Goal: Task Accomplishment & Management: Manage account settings

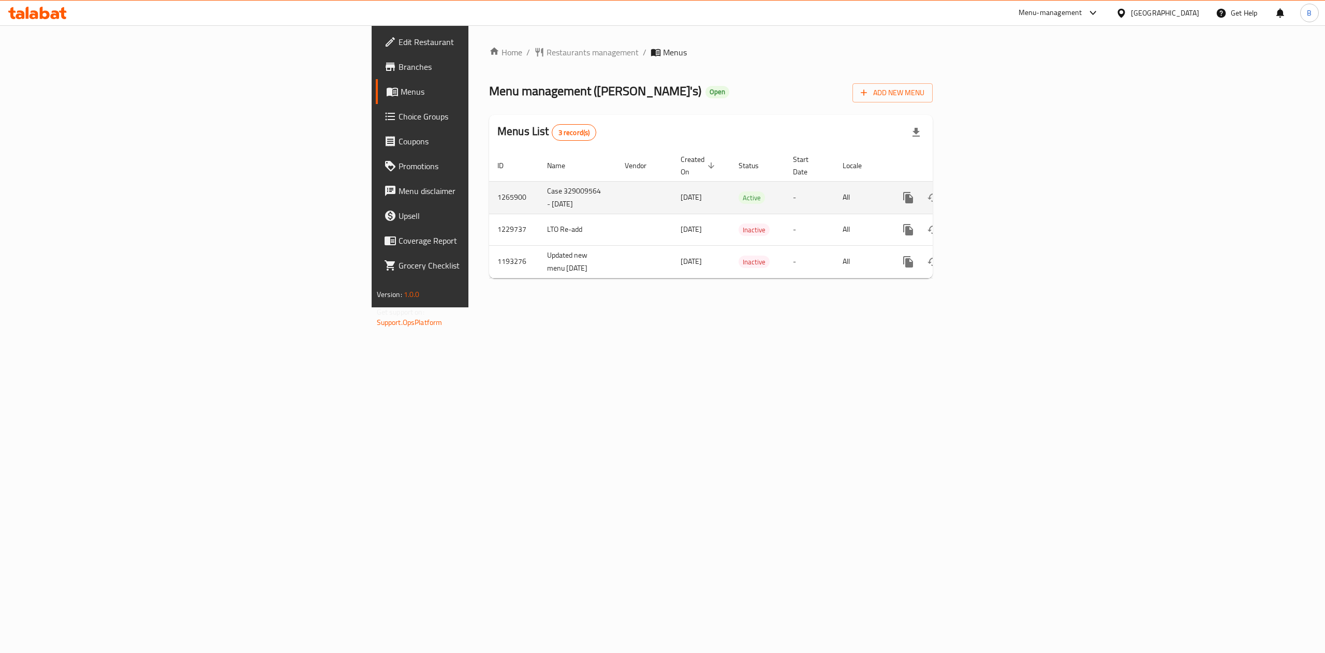
click at [989, 191] on icon "enhanced table" at bounding box center [982, 197] width 12 height 12
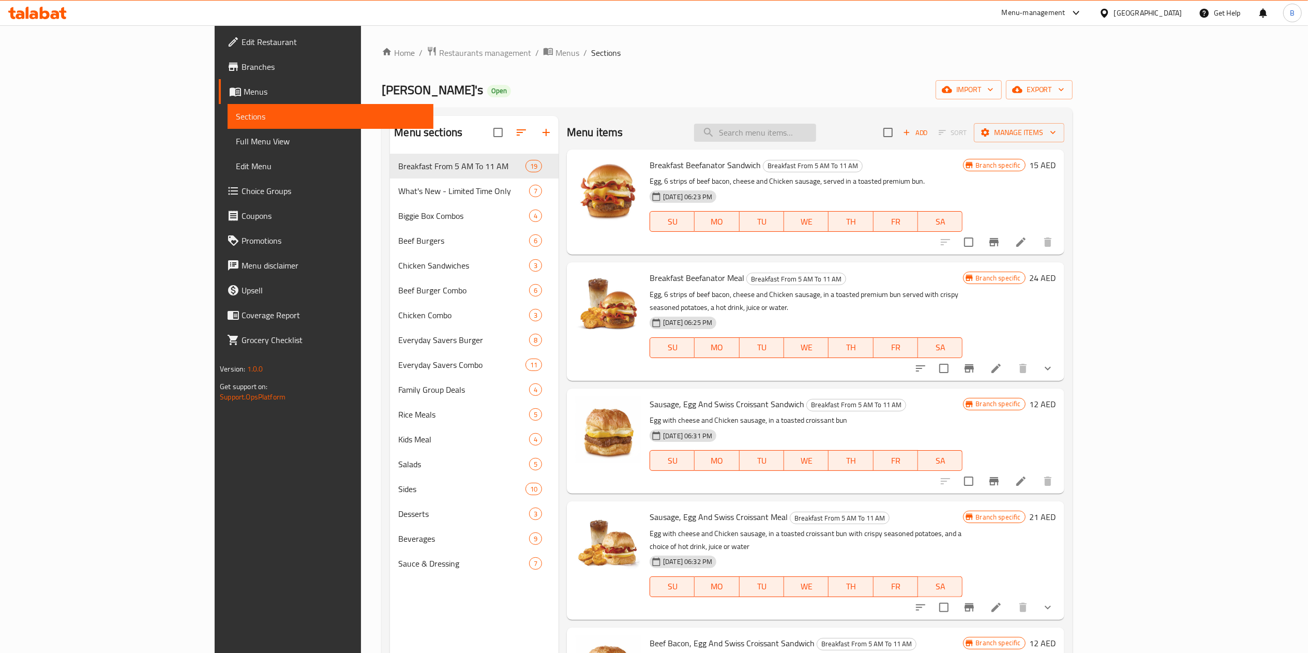
click at [816, 133] on input "search" at bounding box center [755, 133] width 122 height 18
paste input "Italian sauce"
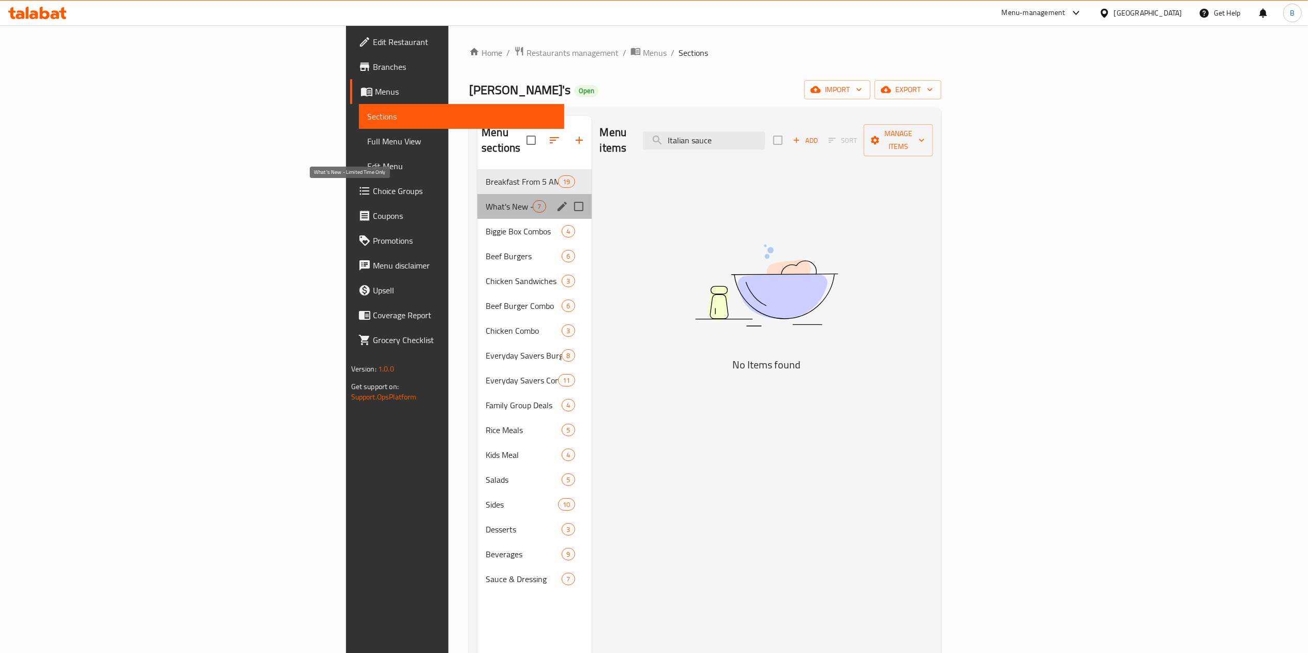
click at [486, 200] on span "What's New - Limited Time Only" at bounding box center [509, 206] width 47 height 12
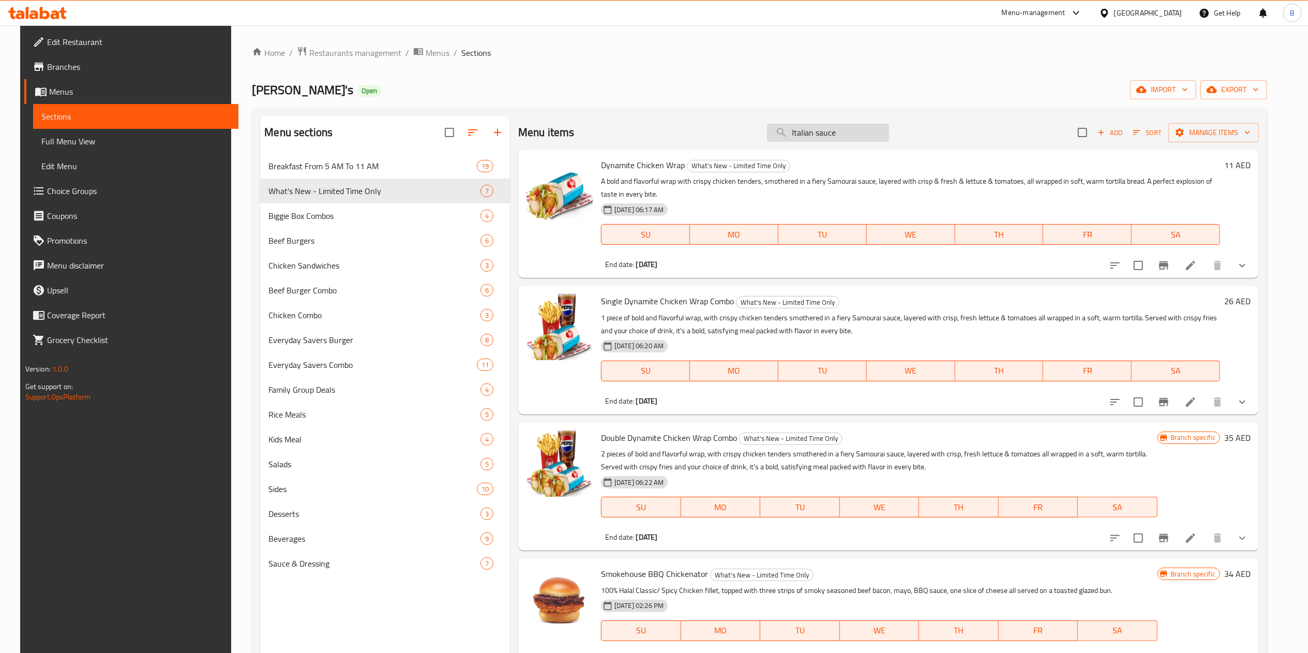
click at [857, 132] on input "Italian sauce" at bounding box center [828, 133] width 122 height 18
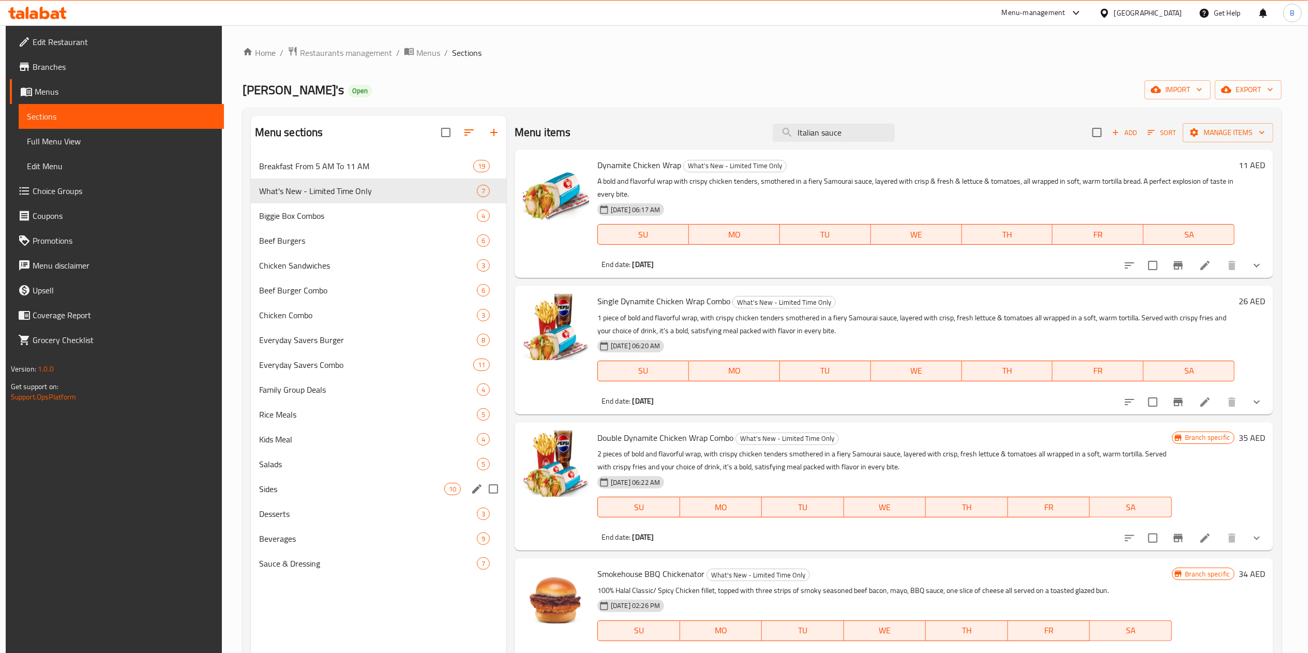
click at [317, 482] on div "Sides 10" at bounding box center [379, 489] width 256 height 25
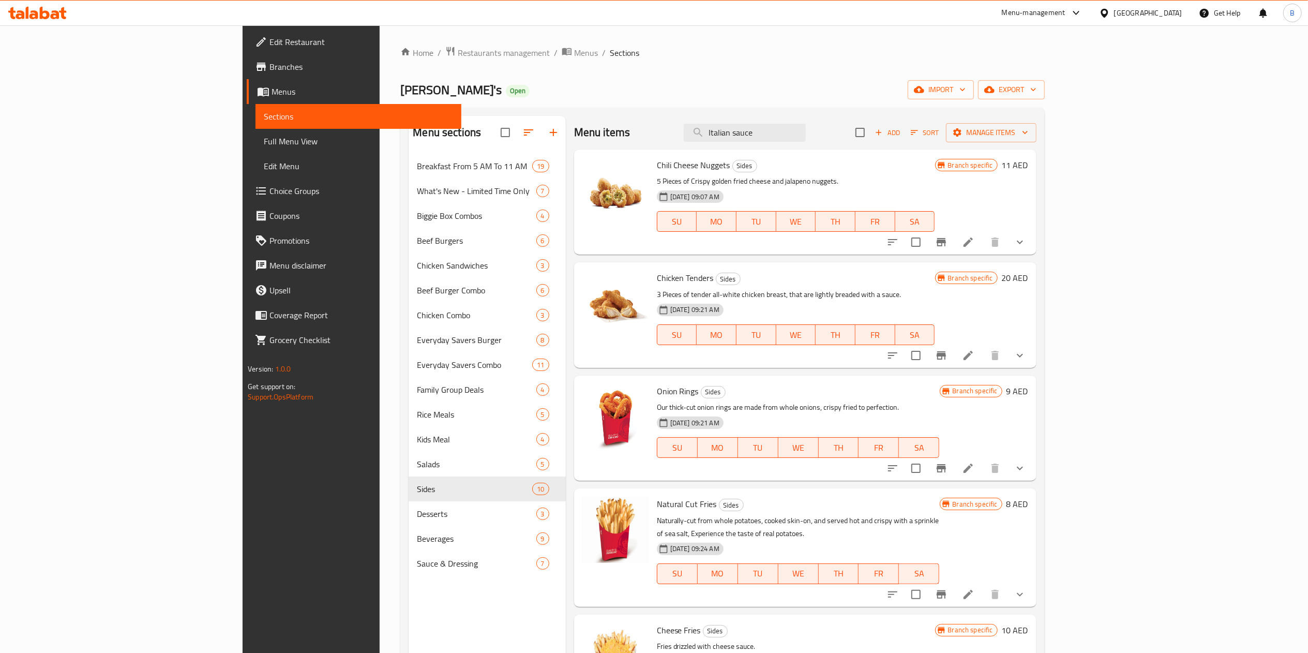
click at [854, 145] on div "Menu items Italian sauce Add Sort Manage items" at bounding box center [805, 133] width 463 height 34
click at [806, 139] on input "Italian sauce" at bounding box center [745, 133] width 122 height 18
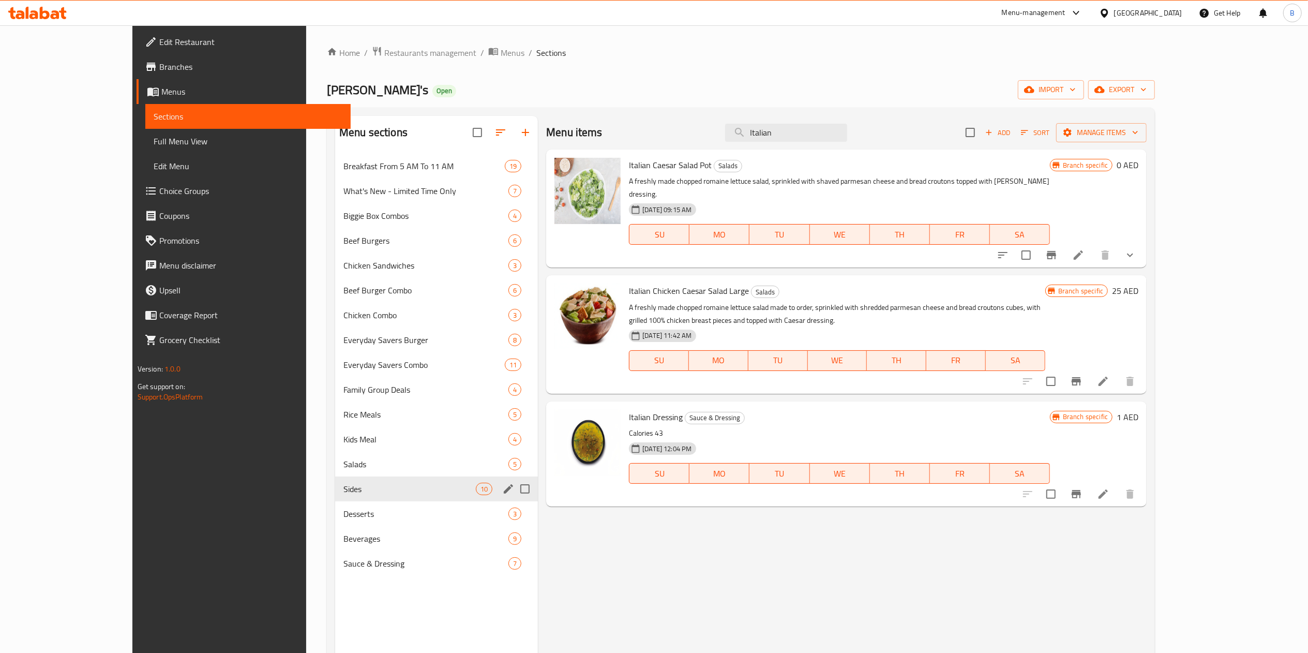
click at [347, 498] on div "Sides 10" at bounding box center [436, 489] width 203 height 25
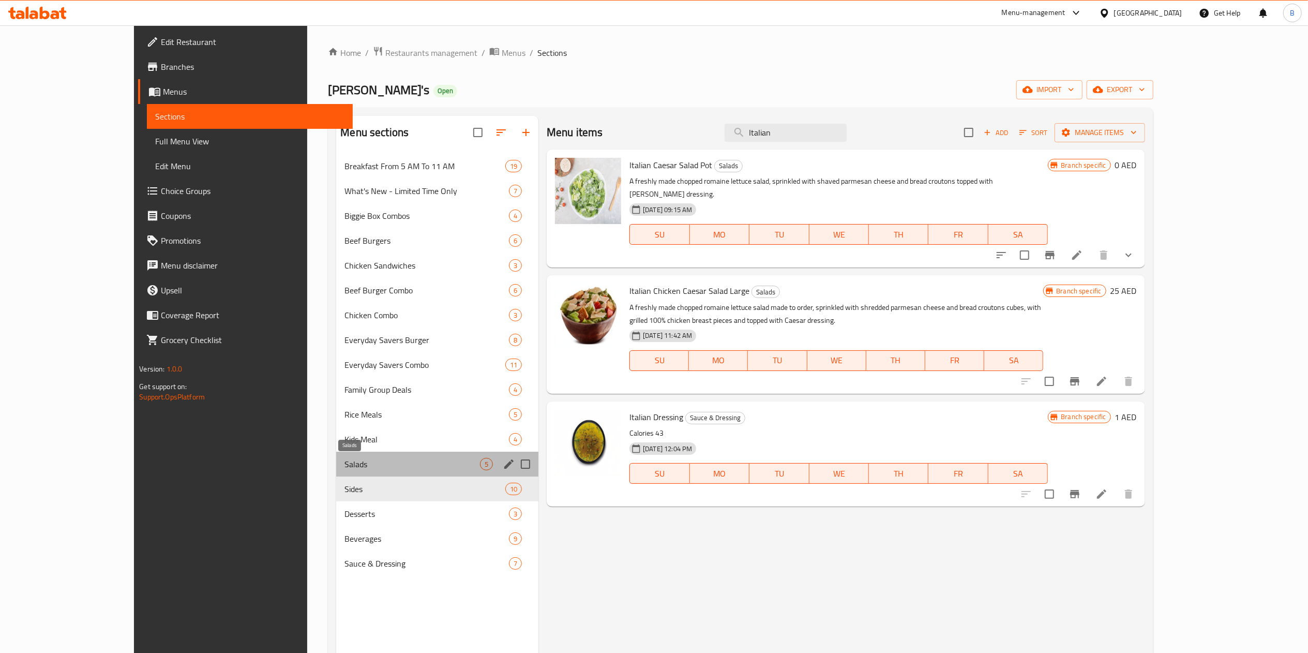
click at [348, 462] on span "Salads" at bounding box center [413, 464] width 136 height 12
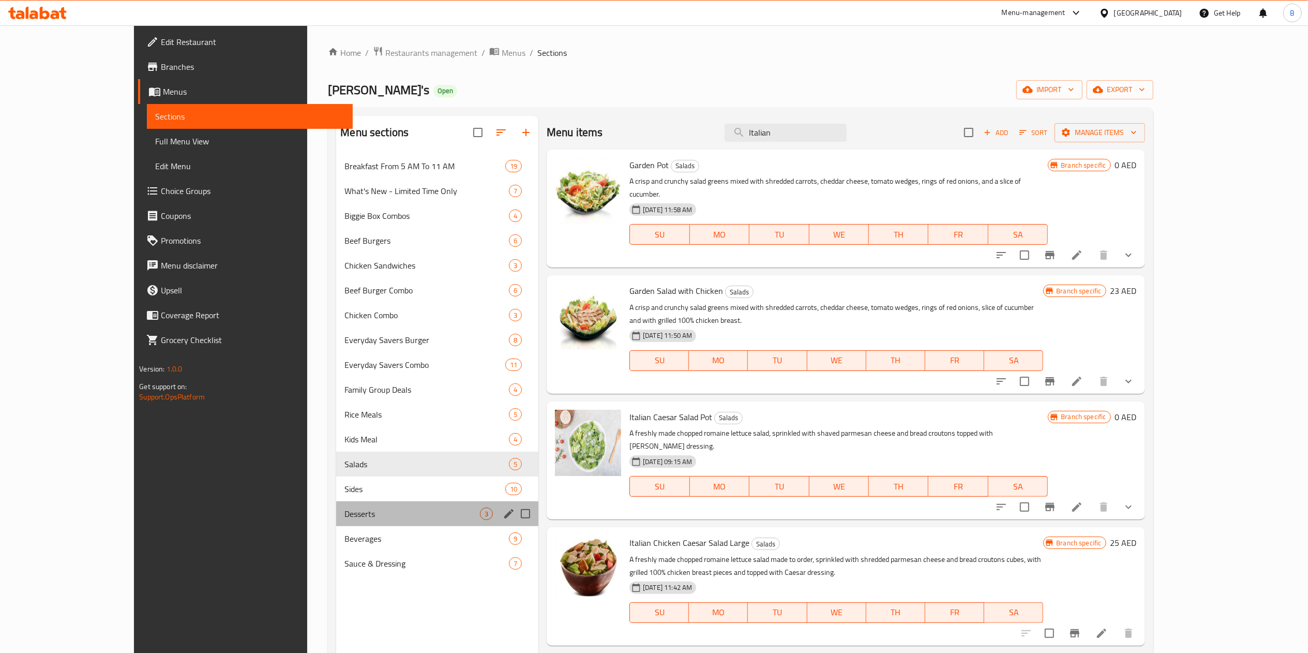
click at [336, 502] on div "Desserts 3" at bounding box center [437, 513] width 202 height 25
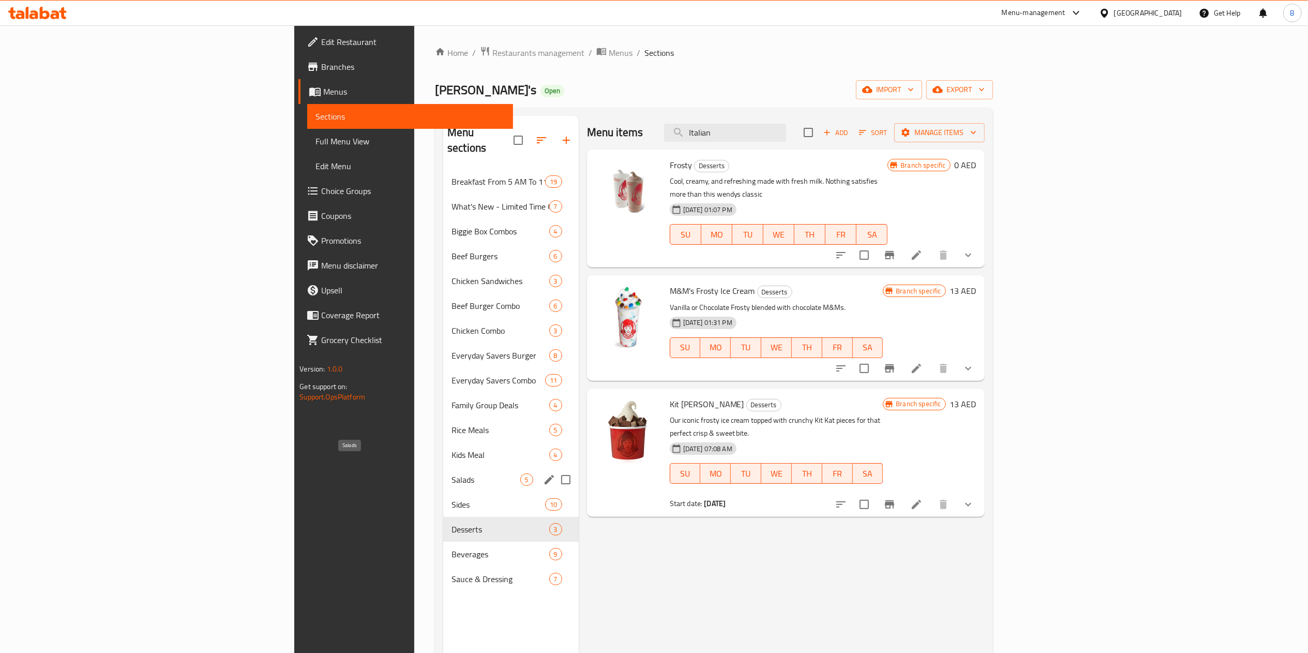
click at [452, 473] on span "Salads" at bounding box center [486, 479] width 69 height 12
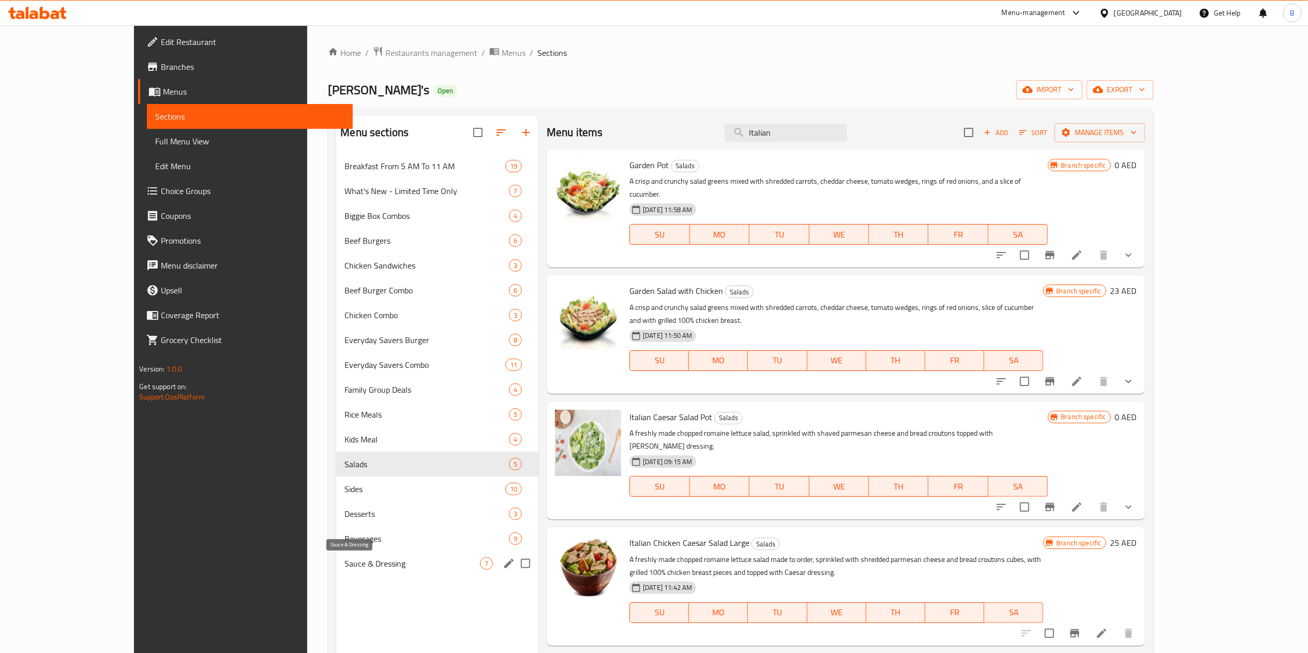
click at [345, 560] on span "Sauce & Dressing" at bounding box center [413, 563] width 136 height 12
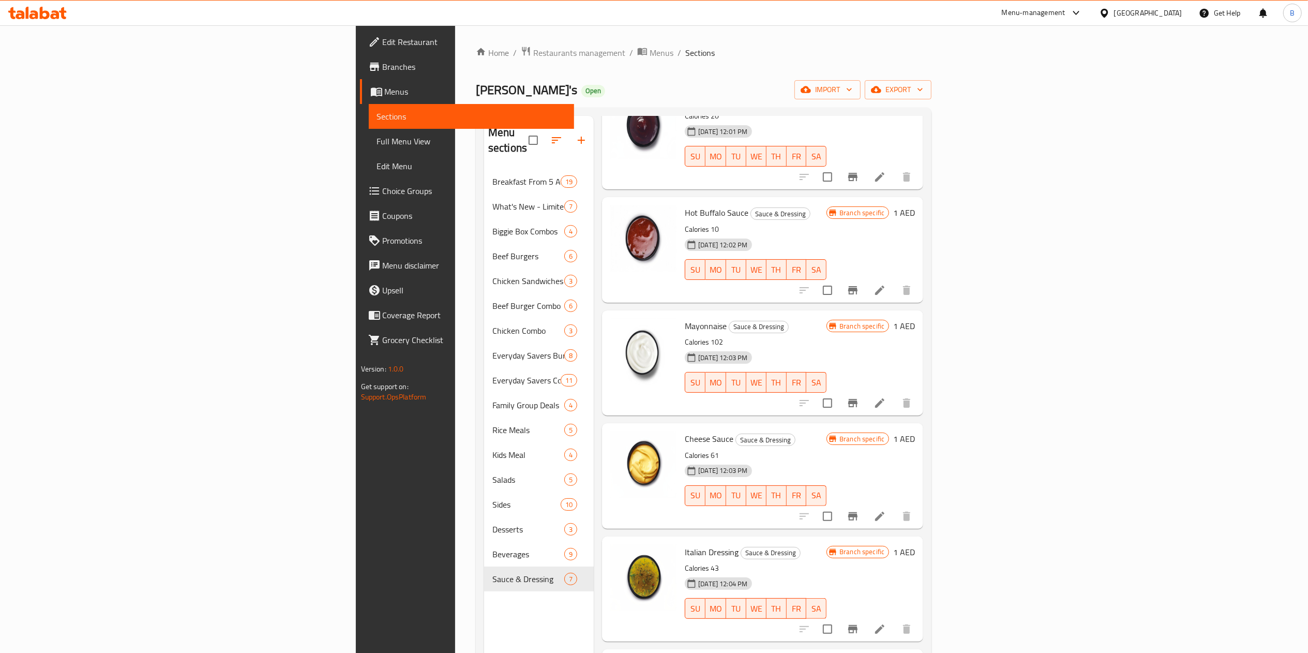
scroll to position [163, 0]
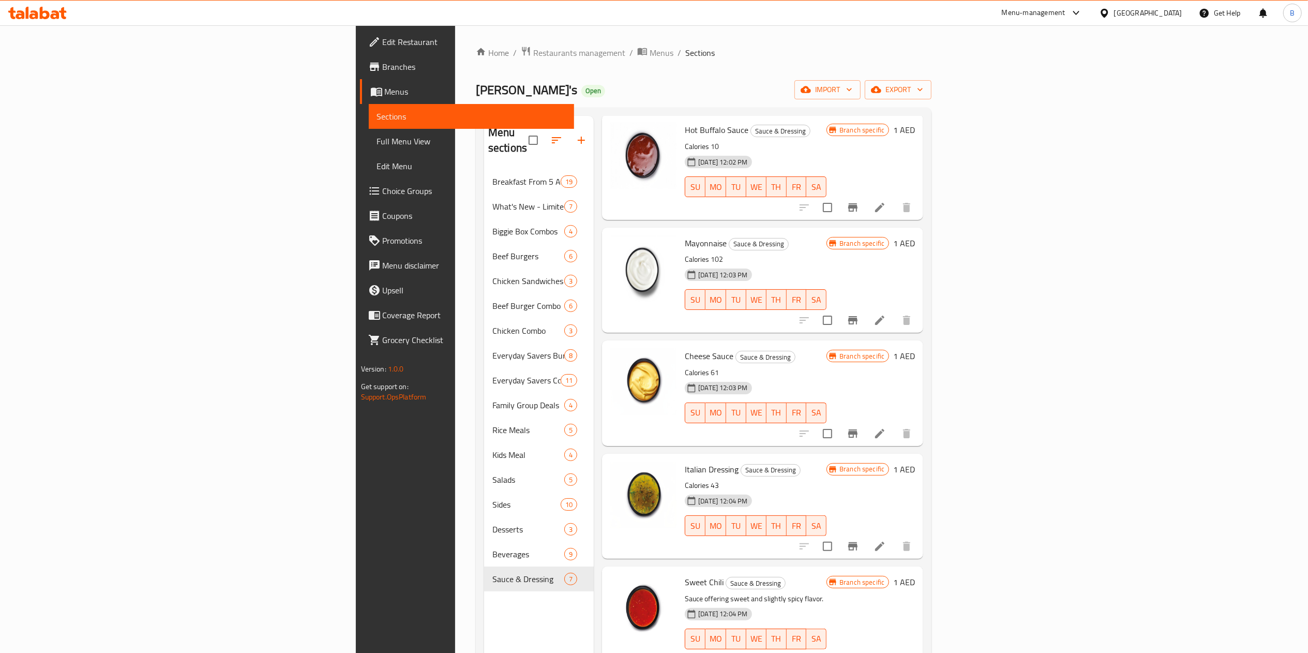
click at [685, 462] on span "Italian Dressing" at bounding box center [712, 470] width 54 height 16
copy h6 "Italian Dressing"
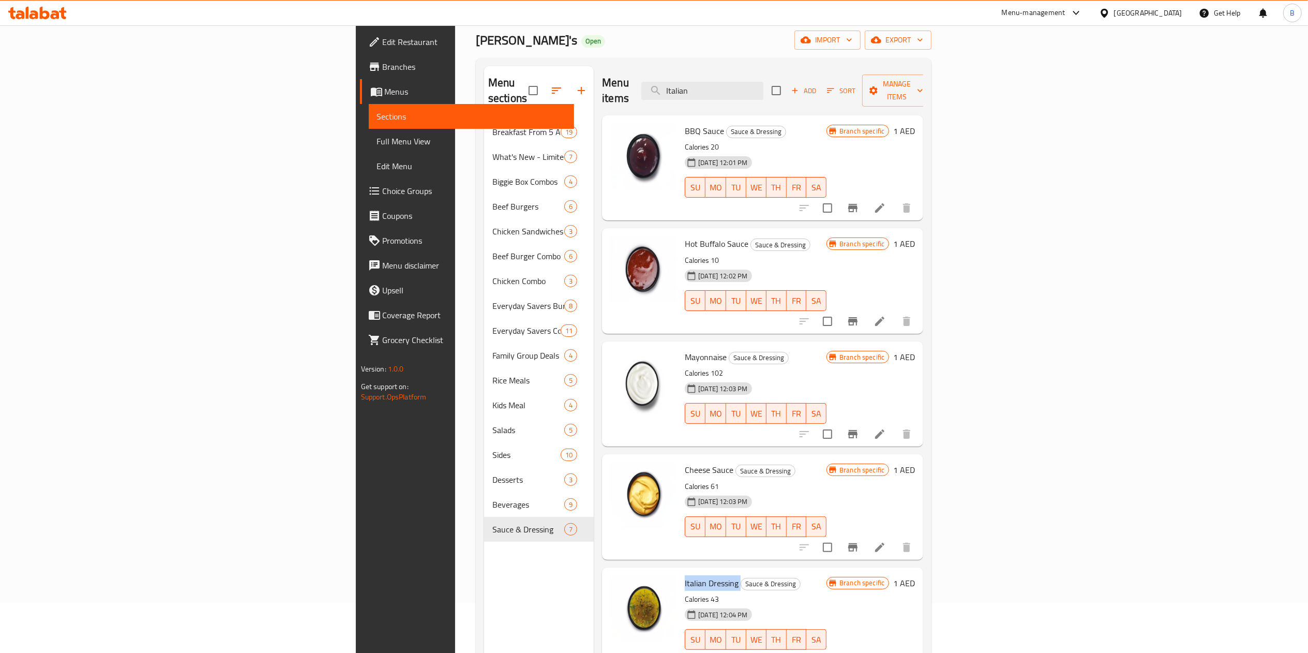
scroll to position [0, 0]
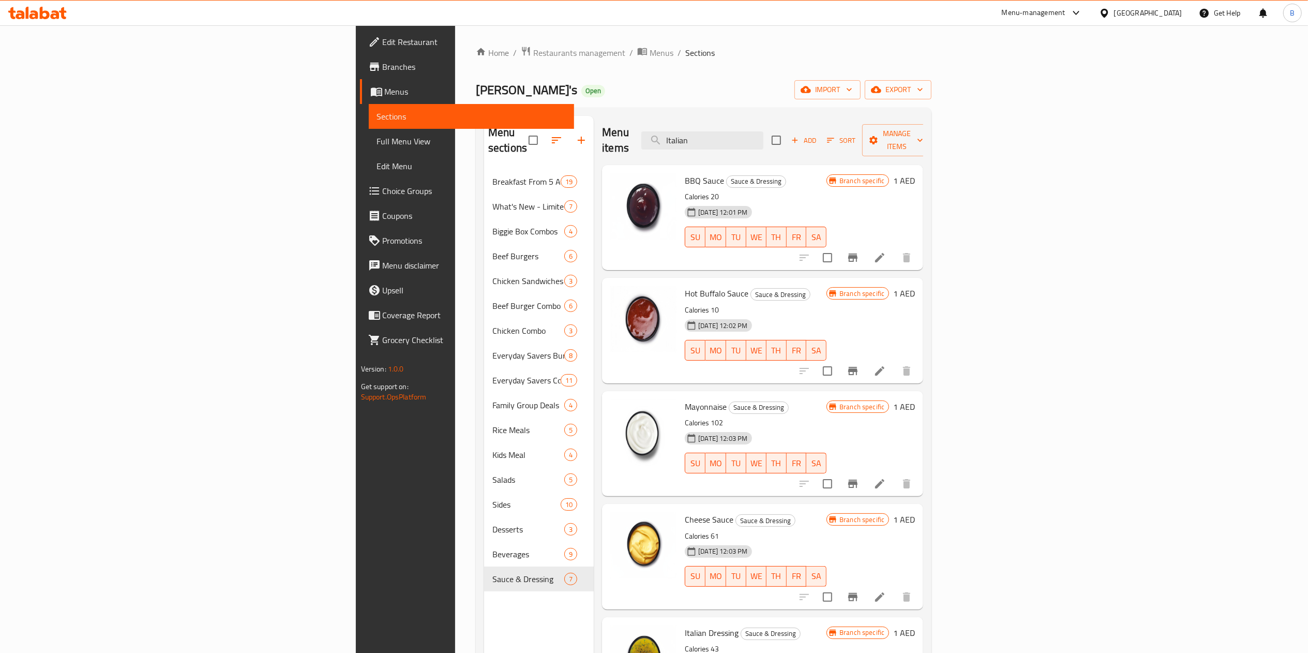
drag, startPoint x: 844, startPoint y: 130, endPoint x: 588, endPoint y: 137, distance: 256.7
click at [602, 137] on div "Menu items Italian Add Sort Manage items" at bounding box center [762, 140] width 321 height 49
paste input "[PERSON_NAME] salad"
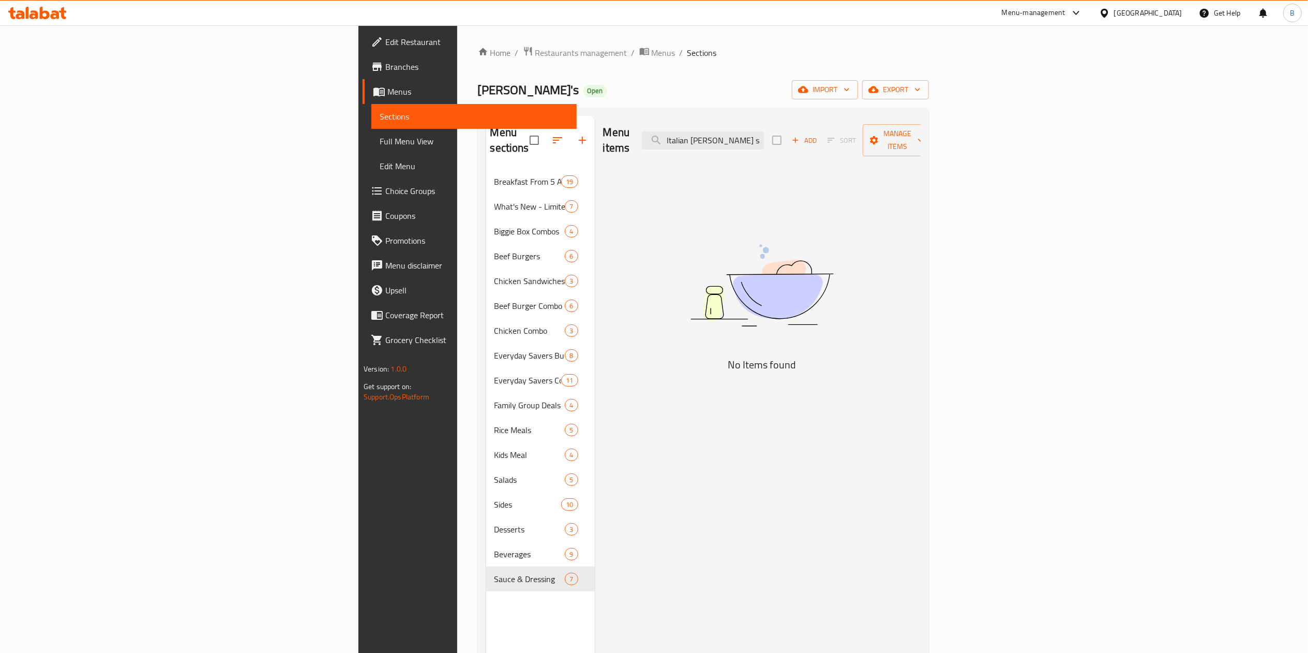
drag, startPoint x: 845, startPoint y: 132, endPoint x: 552, endPoint y: 134, distance: 293.9
click at [603, 133] on div "Menu items Italian [PERSON_NAME] salad Add Sort Manage items" at bounding box center [762, 140] width 318 height 49
paste input "aesar salad"
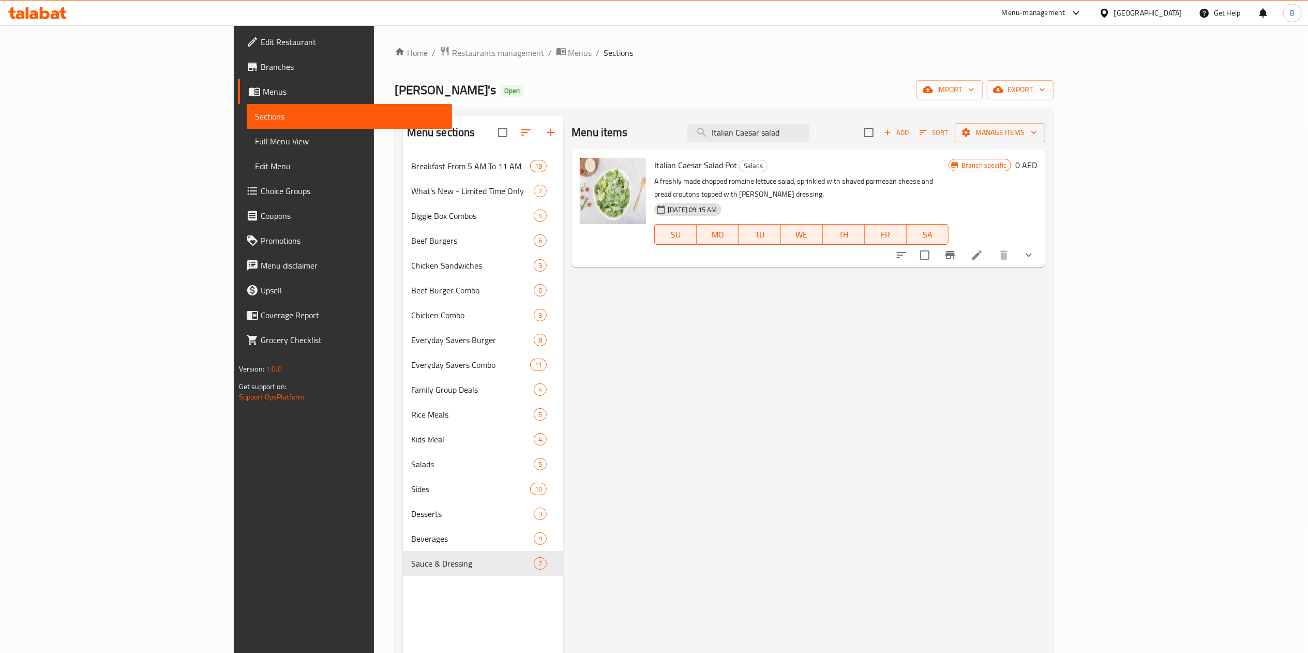
type input "Italian Caesar salad"
click at [395, 62] on div "Home / Restaurants management / Menus / Sections Wendy's Open import export Men…" at bounding box center [725, 411] width 660 height 731
click at [452, 48] on span "Restaurants management" at bounding box center [498, 53] width 92 height 12
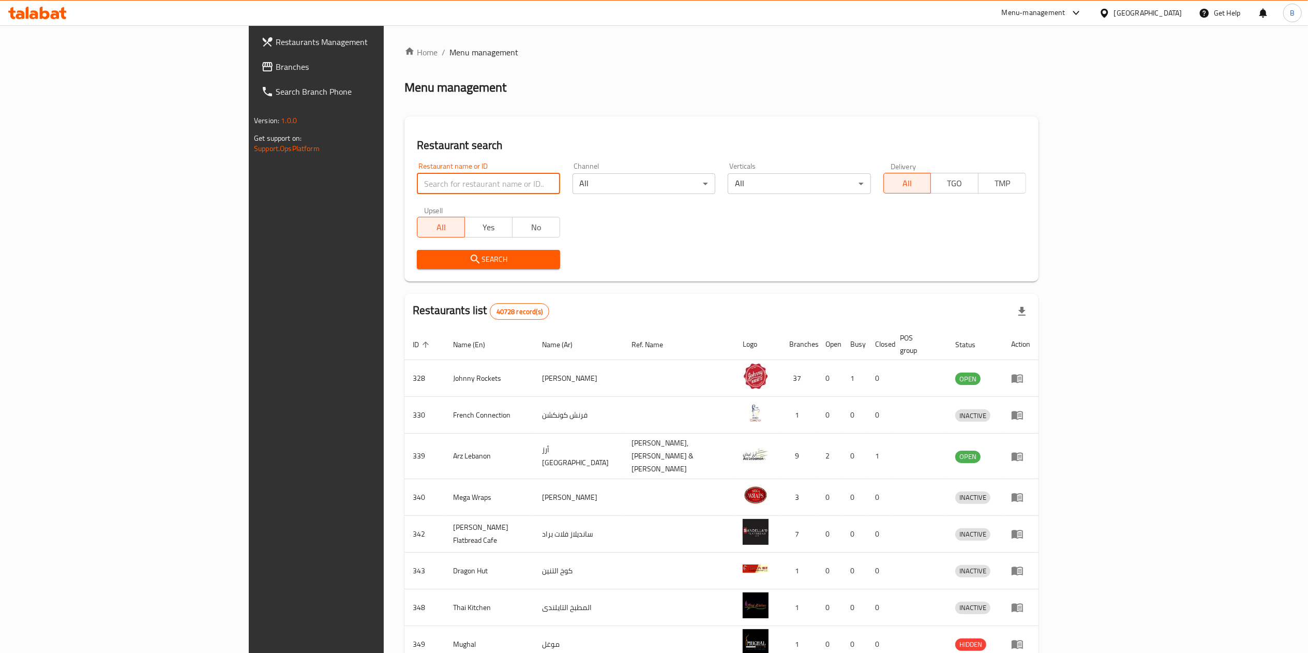
click at [417, 188] on input "search" at bounding box center [488, 183] width 143 height 21
type input "[PERSON_NAME]"
click button "Search" at bounding box center [488, 259] width 143 height 19
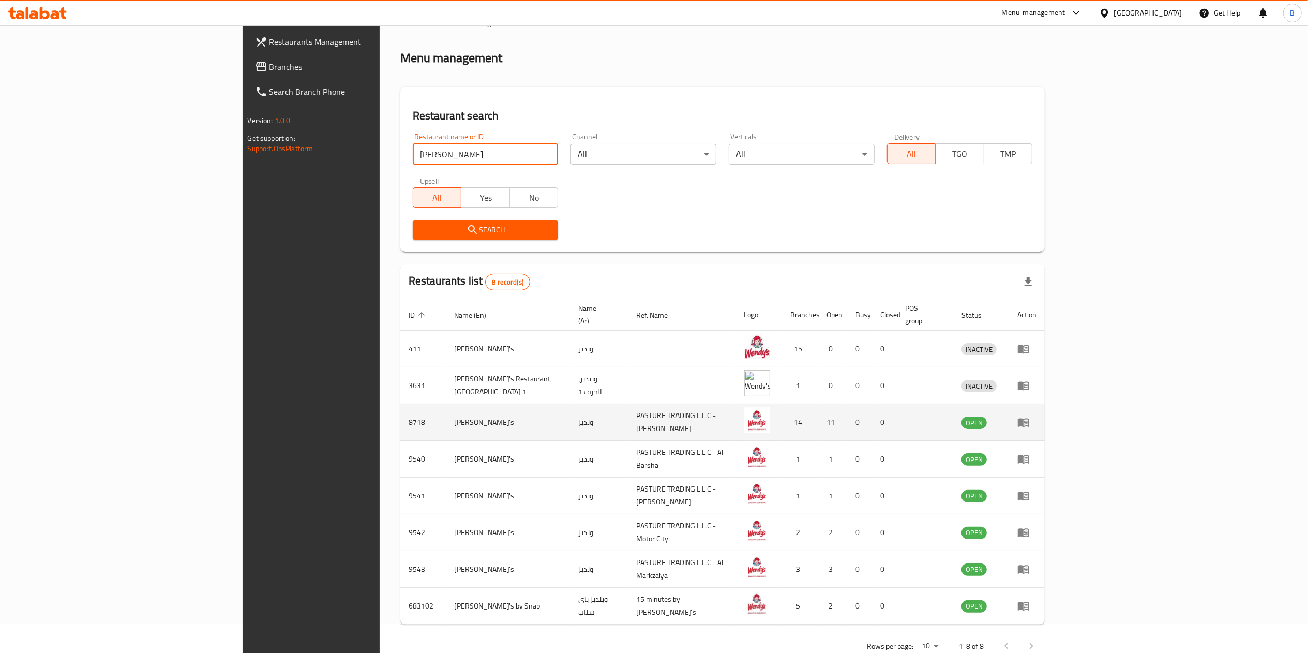
scroll to position [46, 0]
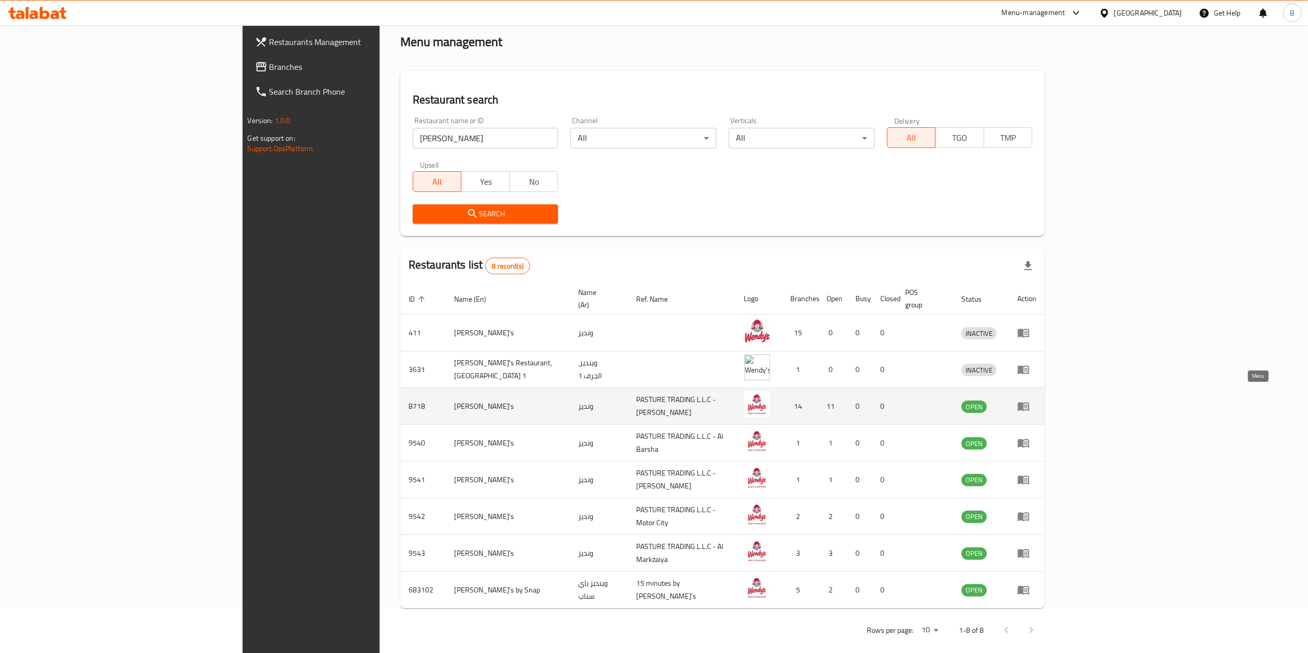
click at [1030, 400] on icon "enhanced table" at bounding box center [1024, 406] width 12 height 12
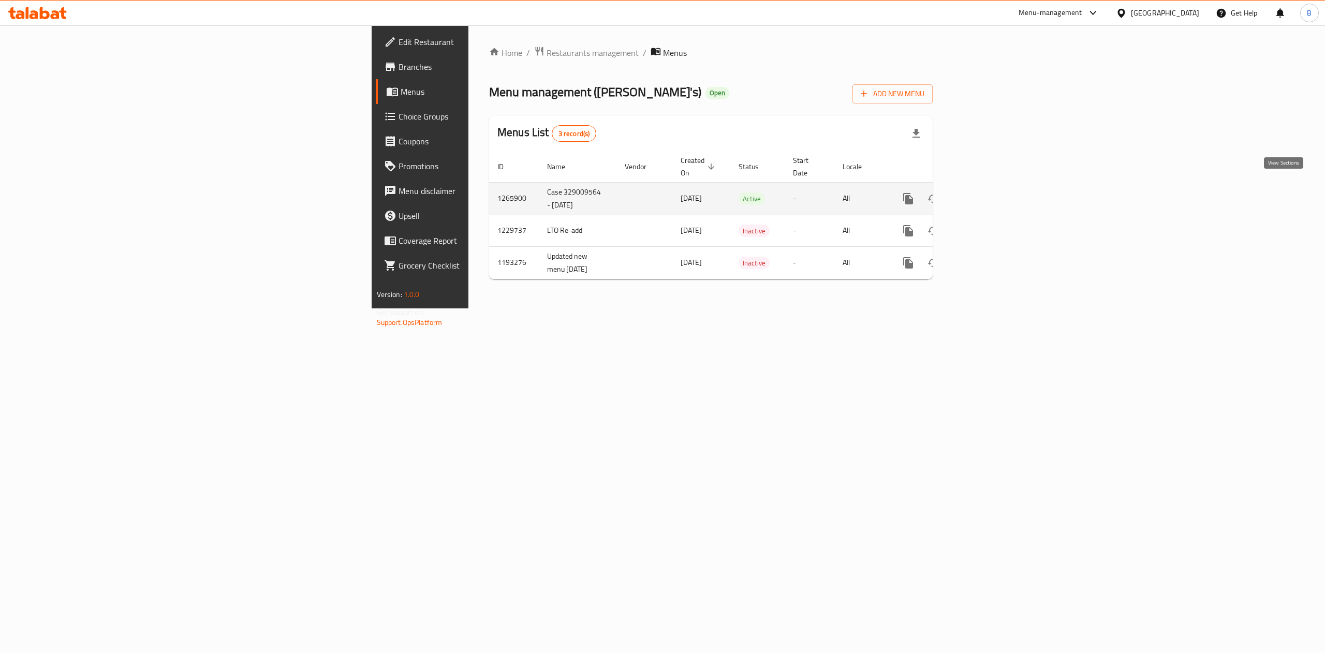
click at [987, 194] on icon "enhanced table" at bounding box center [982, 198] width 9 height 9
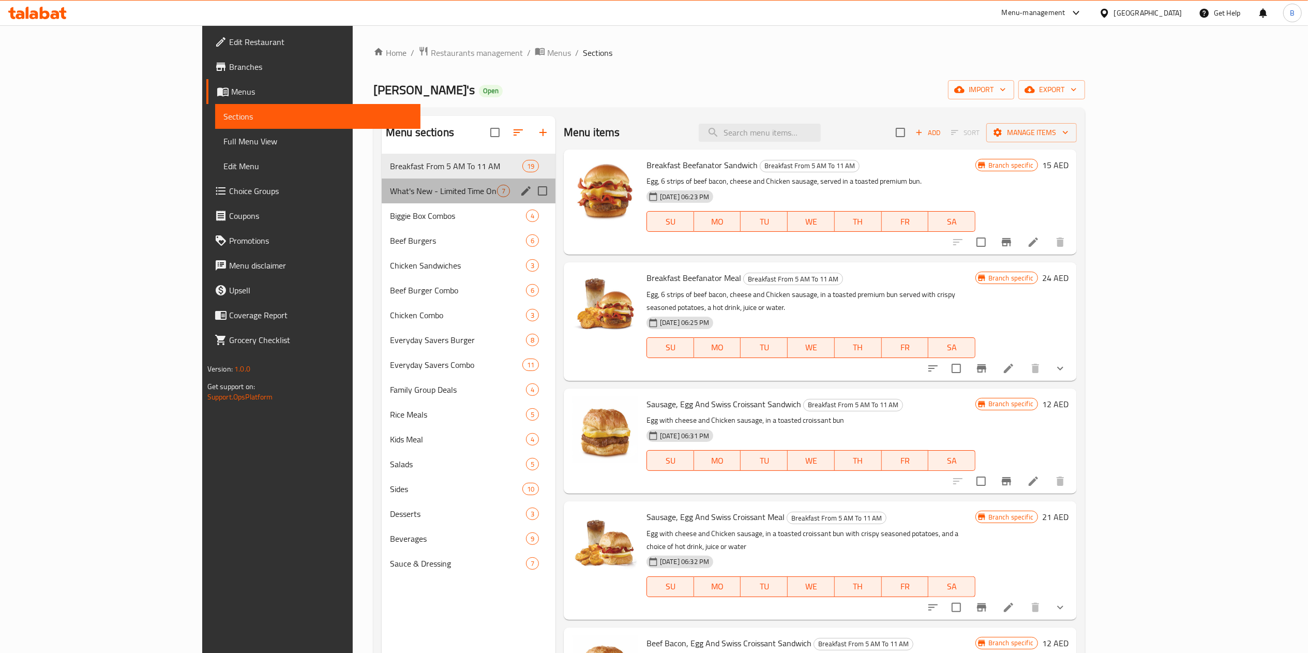
click at [382, 202] on div "What's New - Limited Time Only 7" at bounding box center [469, 190] width 174 height 25
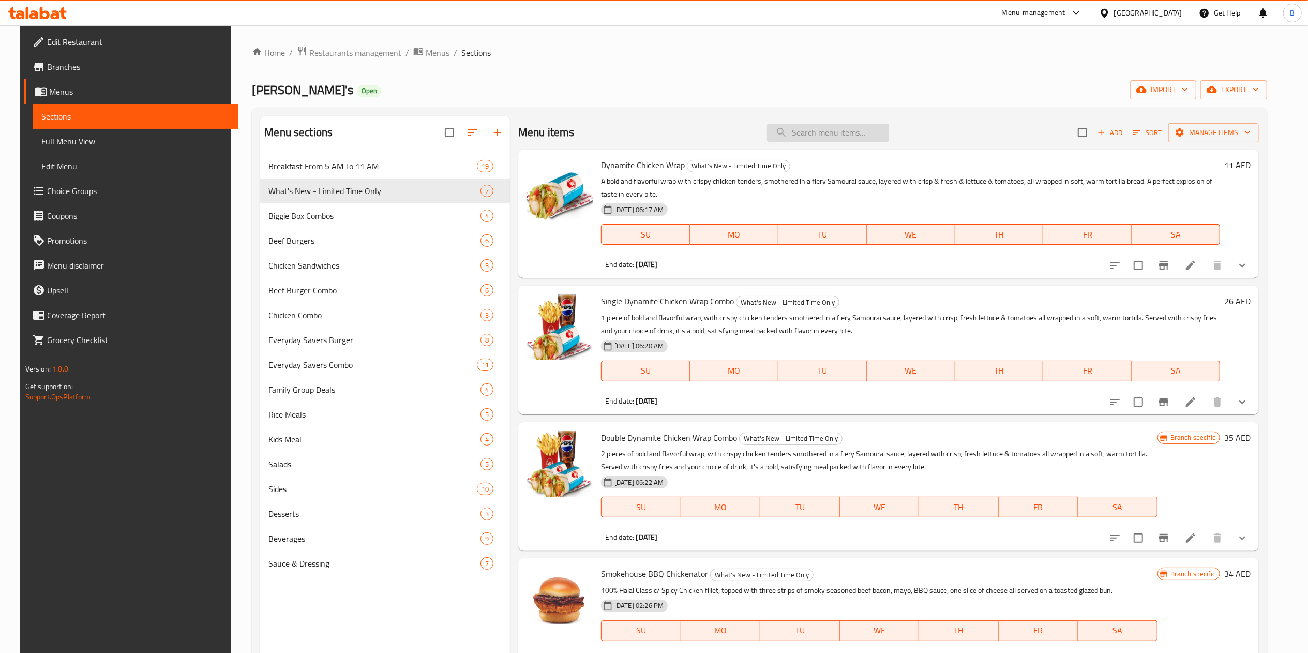
click at [804, 138] on input "search" at bounding box center [828, 133] width 122 height 18
paste input "Double Chicken Wrap Combo"
type input "Double Chicken Wrap Combo"
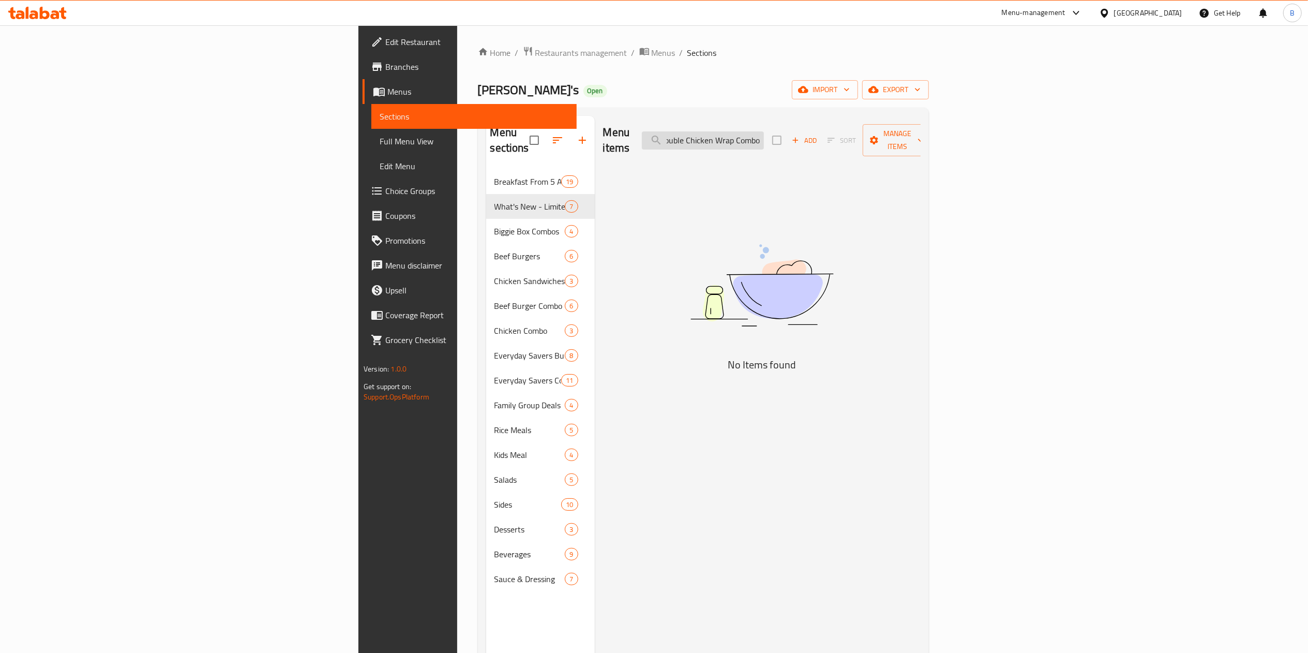
click at [764, 136] on input "Double Chicken Wrap Combo" at bounding box center [703, 140] width 122 height 18
click at [764, 138] on input "Double Chicken Wrap Combo" at bounding box center [703, 140] width 122 height 18
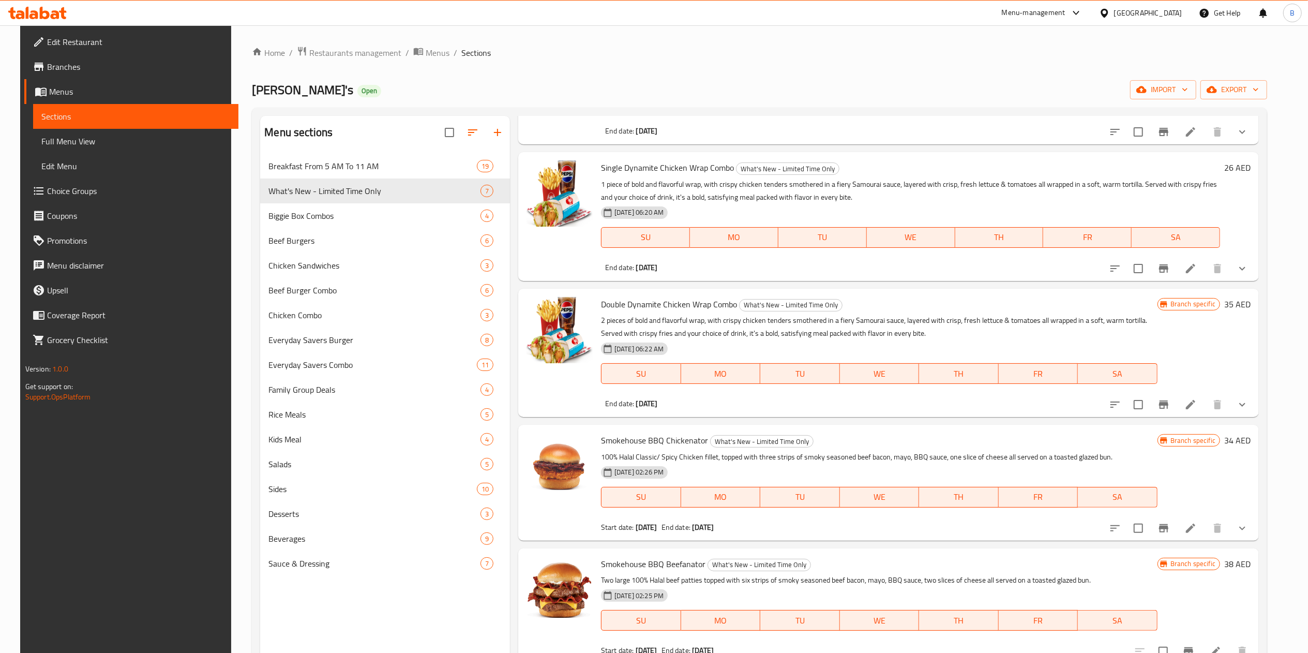
scroll to position [288, 0]
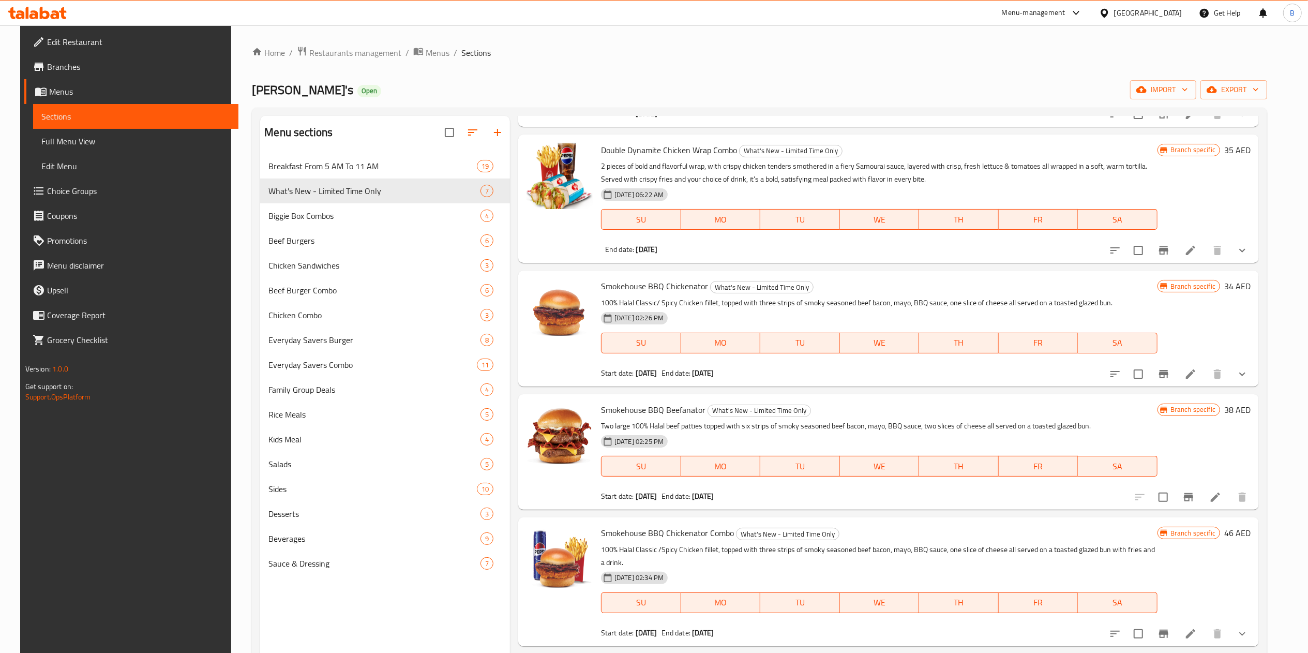
click at [650, 285] on span "Smokehouse BBQ Chickenator" at bounding box center [654, 286] width 107 height 16
copy h6 "Smokehouse BBQ Chickenator"
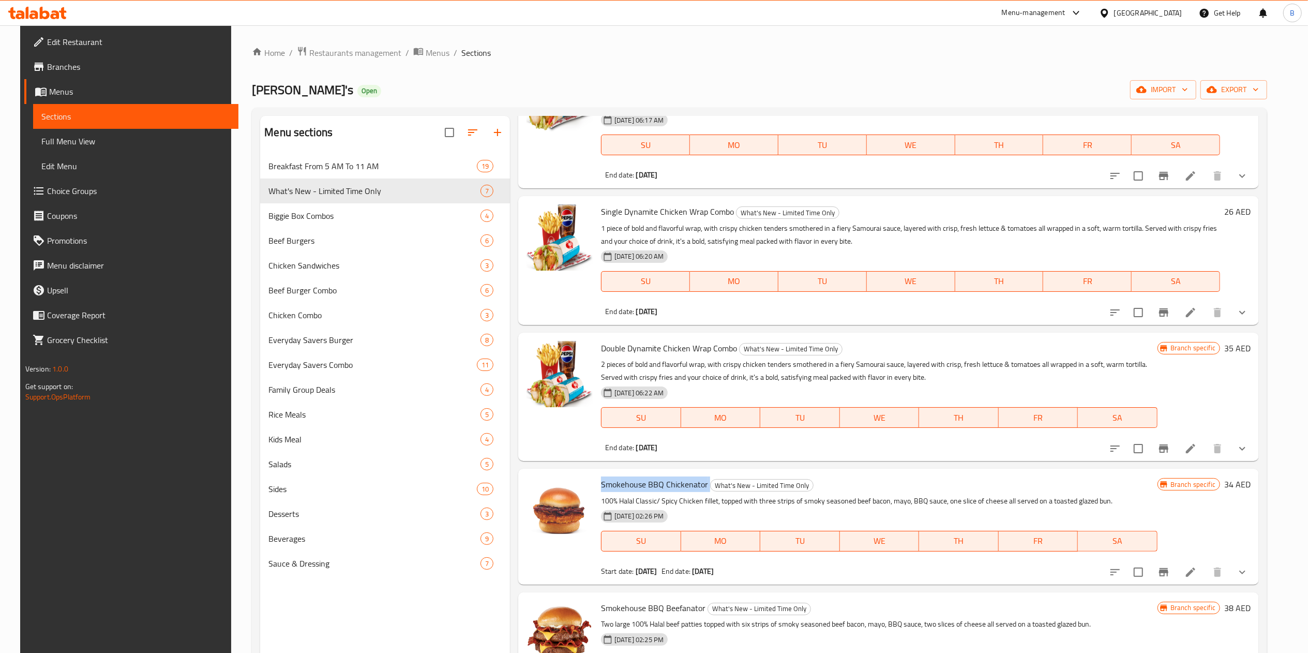
scroll to position [0, 0]
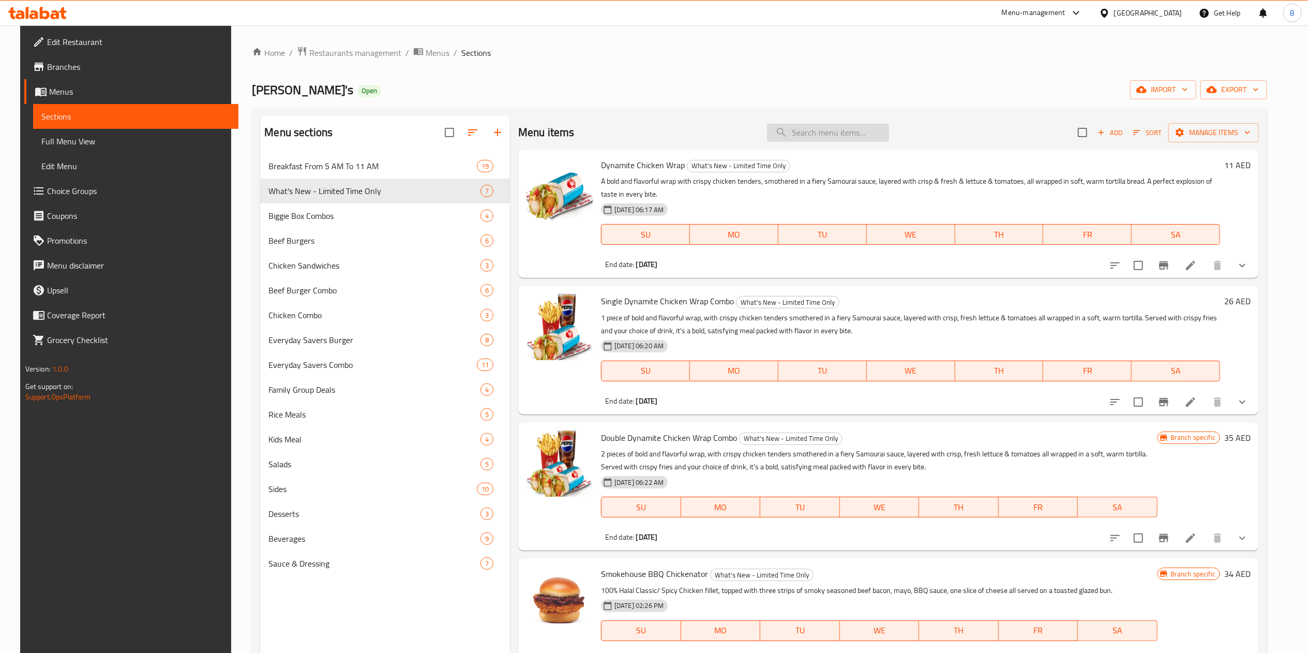
click at [812, 128] on input "search" at bounding box center [828, 133] width 122 height 18
paste input "Smokehouse BBQ Chickenator"
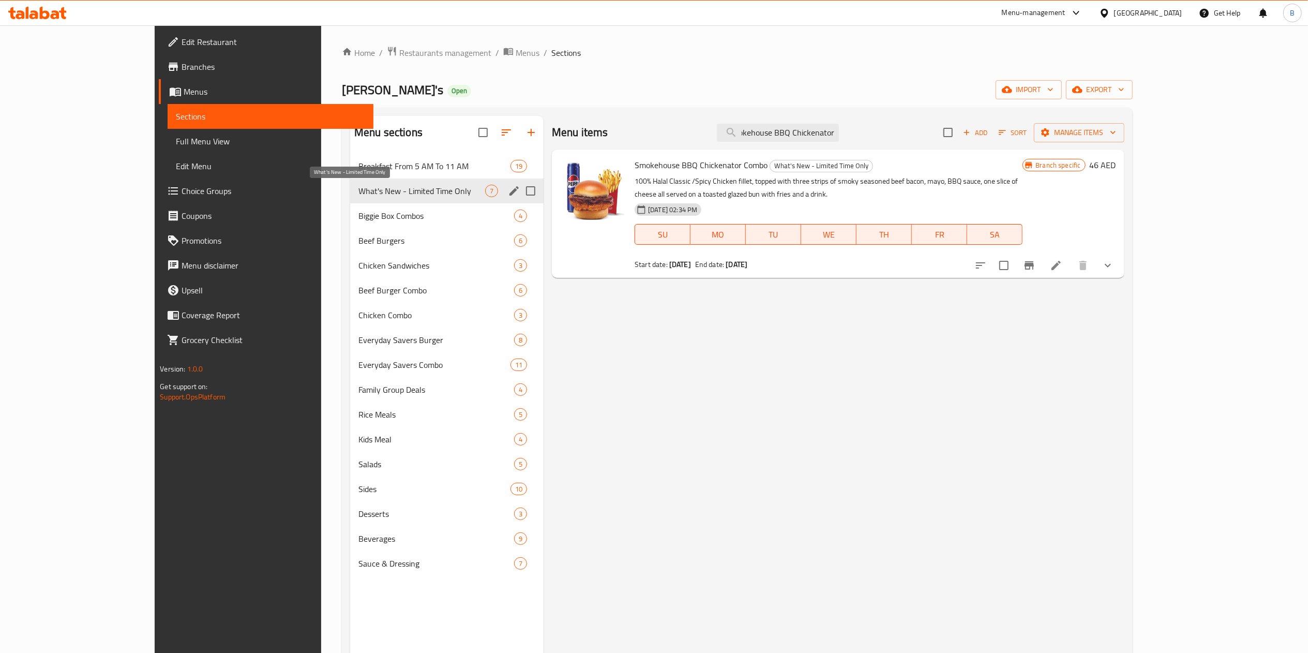
type input "Smokehouse BBQ Chickenator"
click at [359, 185] on span "What's New - Limited Time Only" at bounding box center [422, 191] width 127 height 12
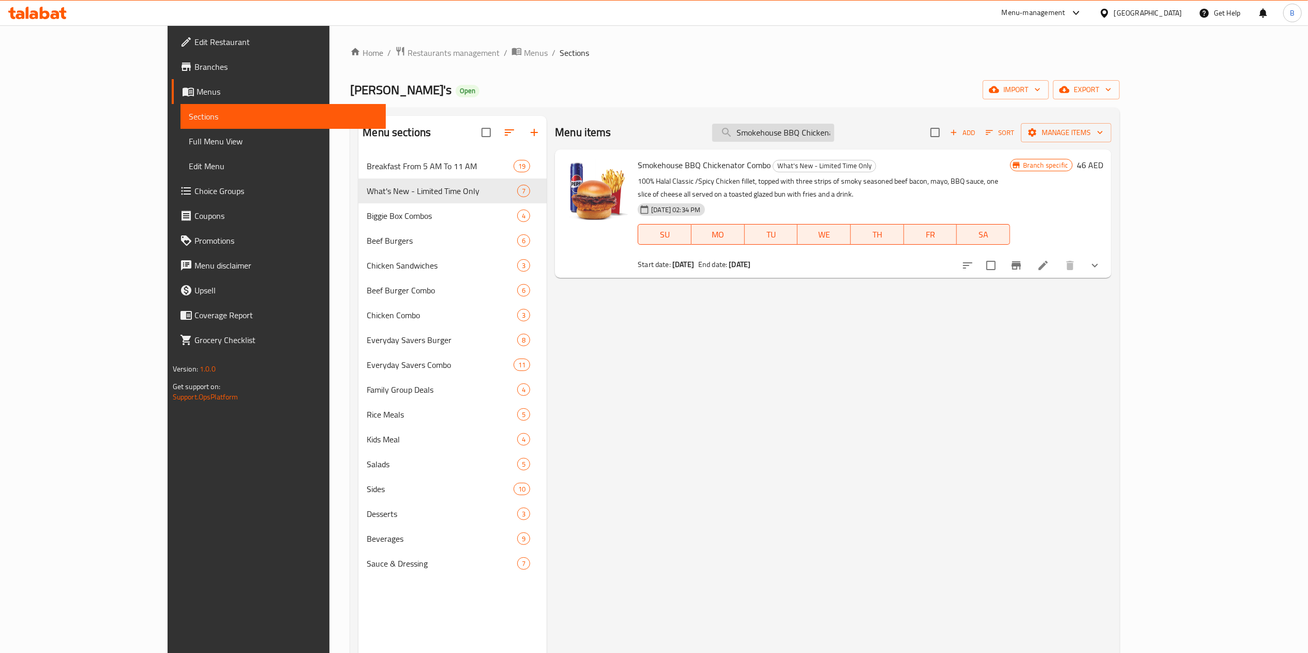
click at [835, 135] on input "Smokehouse BBQ Chickenator" at bounding box center [773, 133] width 122 height 18
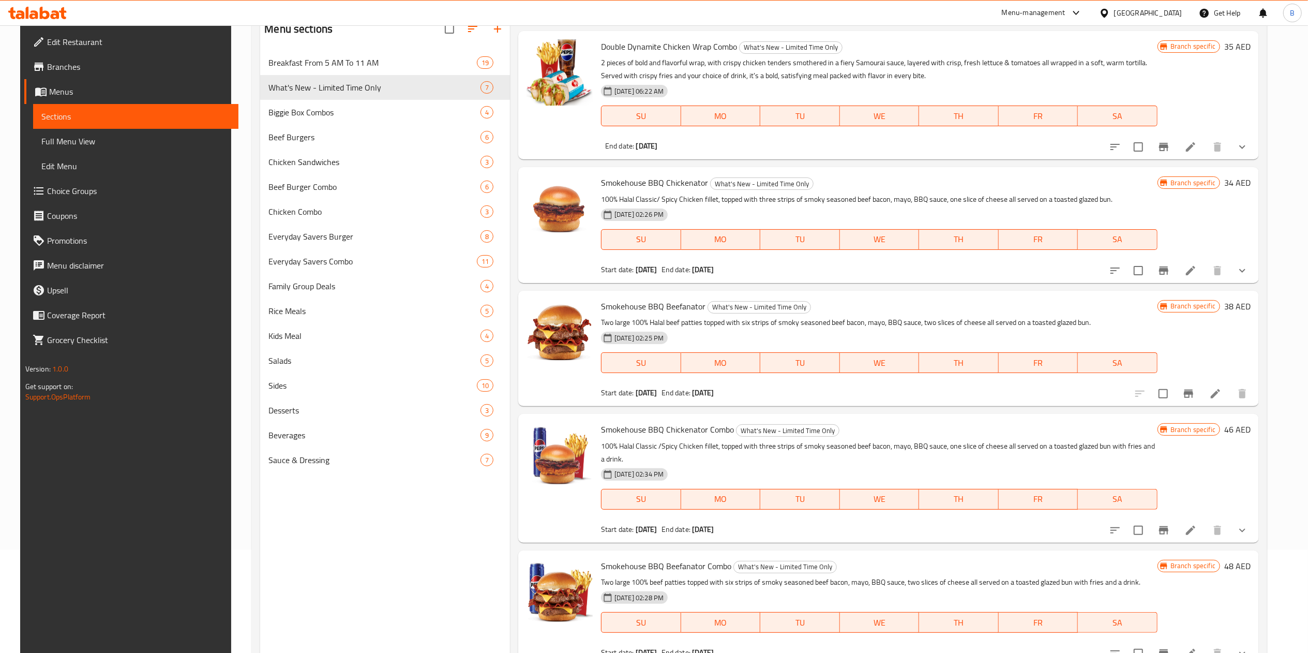
scroll to position [145, 0]
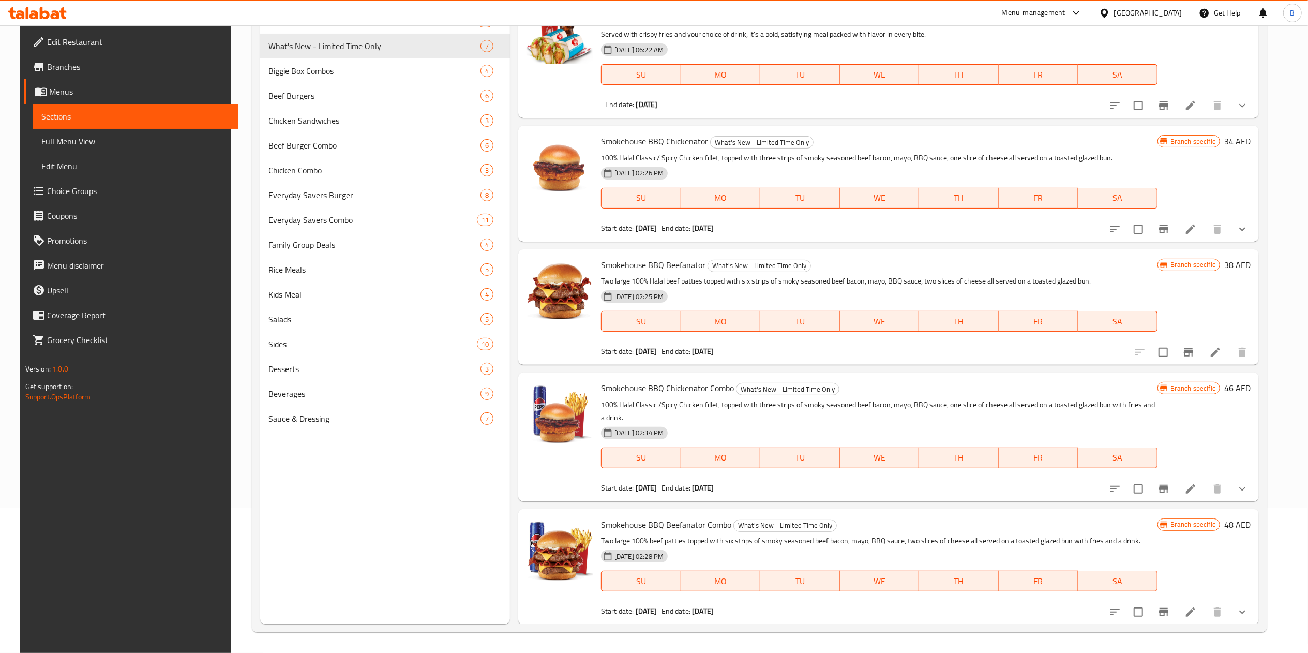
click at [656, 131] on div "Smokehouse BBQ Chickenator What's New - Limited Time Only 100% Halal Classic/ S…" at bounding box center [879, 183] width 565 height 107
click at [658, 143] on span "Smokehouse BBQ Chickenator" at bounding box center [654, 141] width 107 height 16
copy h6 "Smokehouse BBQ Chickenator"
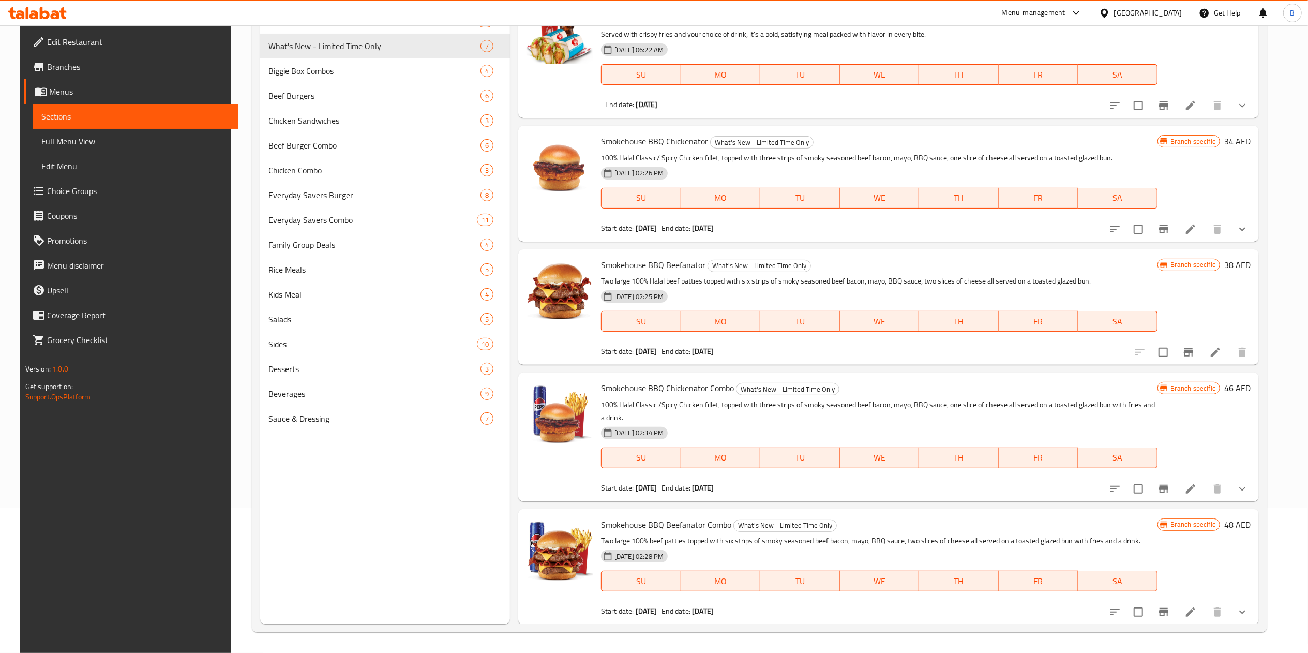
click at [638, 254] on div "Smokehouse BBQ Beefanator What's New - Limited Time Only Two large 100% Halal b…" at bounding box center [879, 307] width 565 height 107
click at [640, 254] on div "Smokehouse BBQ Beefanator What's New - Limited Time Only Two large 100% Halal b…" at bounding box center [879, 307] width 565 height 107
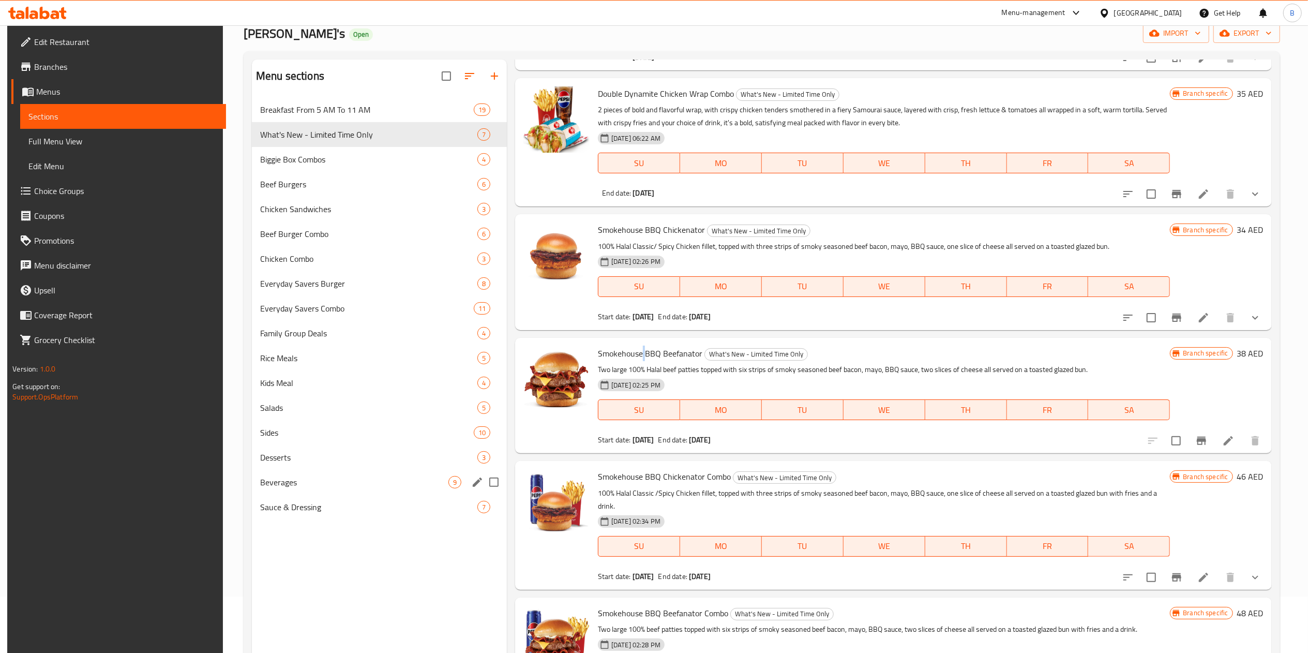
scroll to position [0, 0]
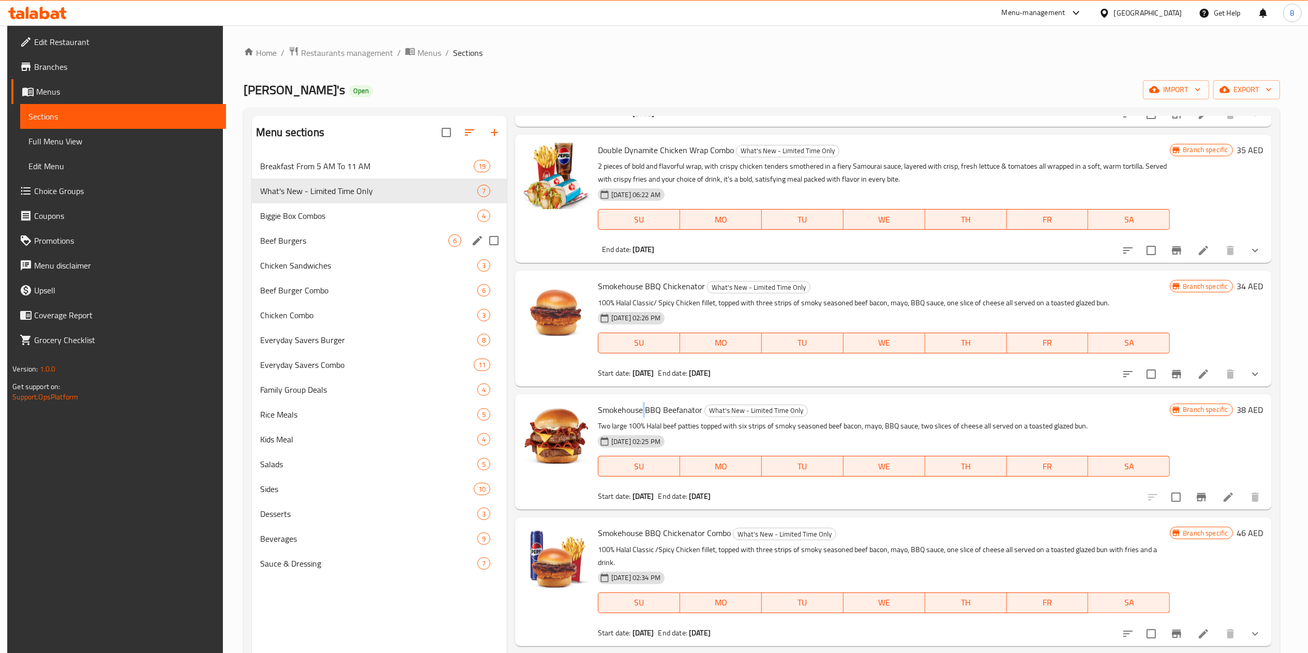
click at [331, 231] on div "Beef Burgers 6" at bounding box center [379, 240] width 255 height 25
